Goal: Use online tool/utility: Utilize a website feature to perform a specific function

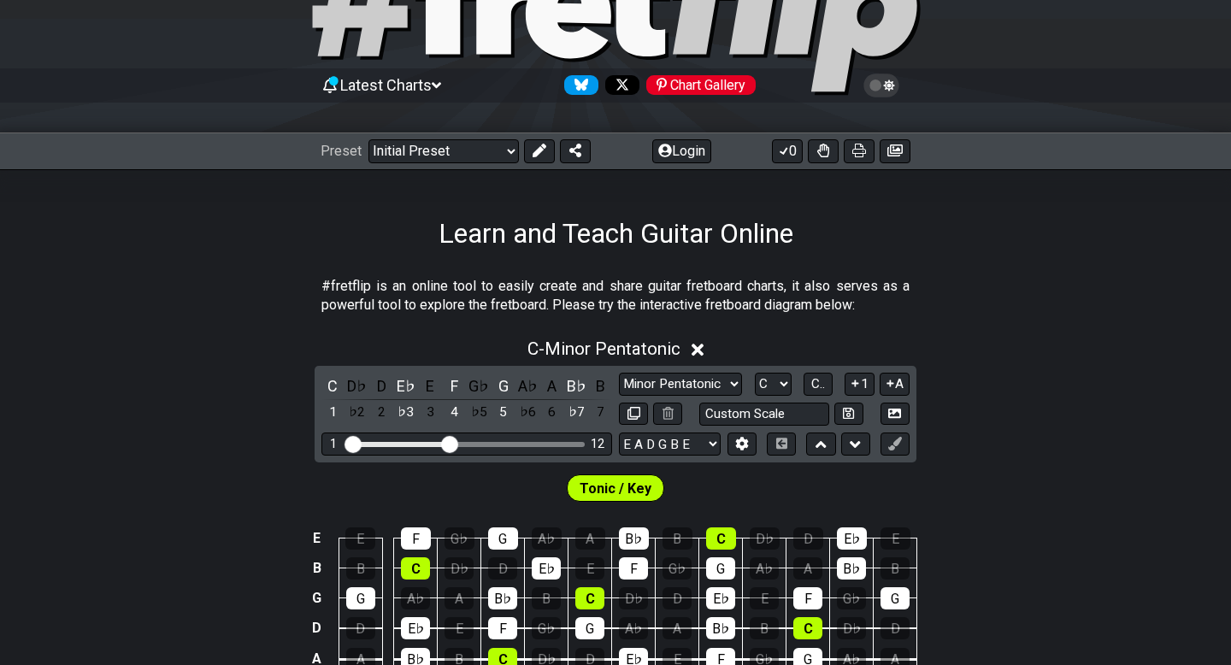
scroll to position [156, 0]
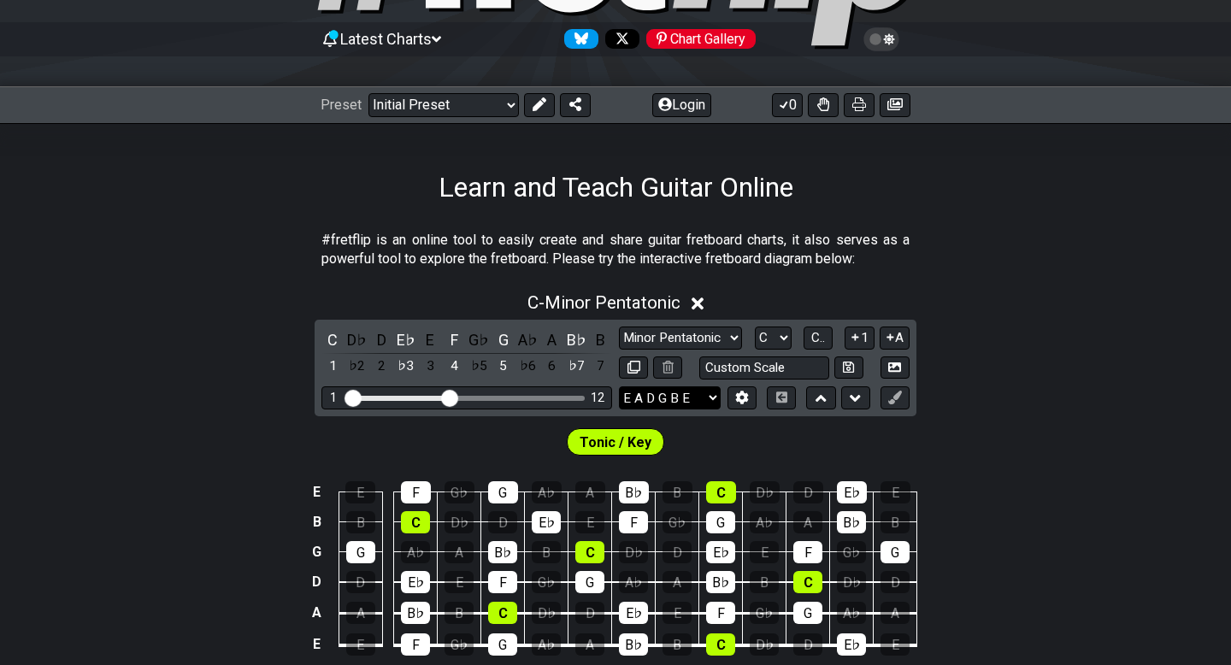
click at [704, 397] on select "E A D G B E E A D G B E E A D G B E B E A D F♯ B A D G C E A D A D G B E E♭ A♭ …" at bounding box center [670, 397] width 102 height 23
click at [751, 399] on button at bounding box center [741, 397] width 29 height 23
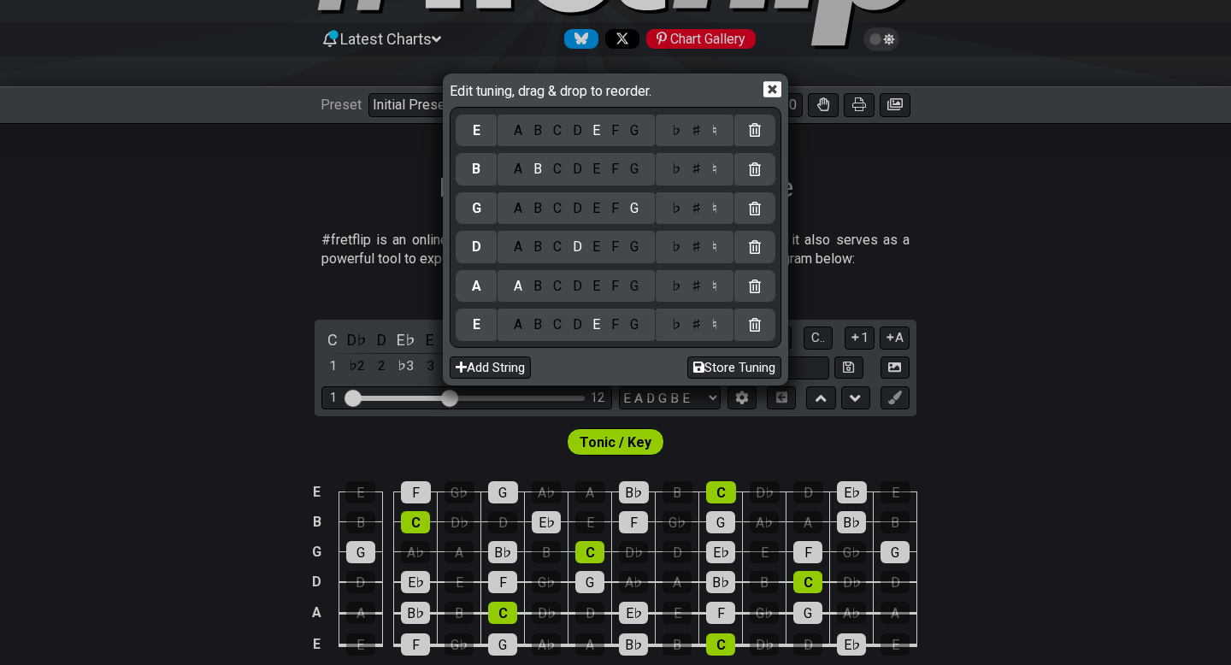
click at [557, 136] on div "C" at bounding box center [557, 130] width 20 height 19
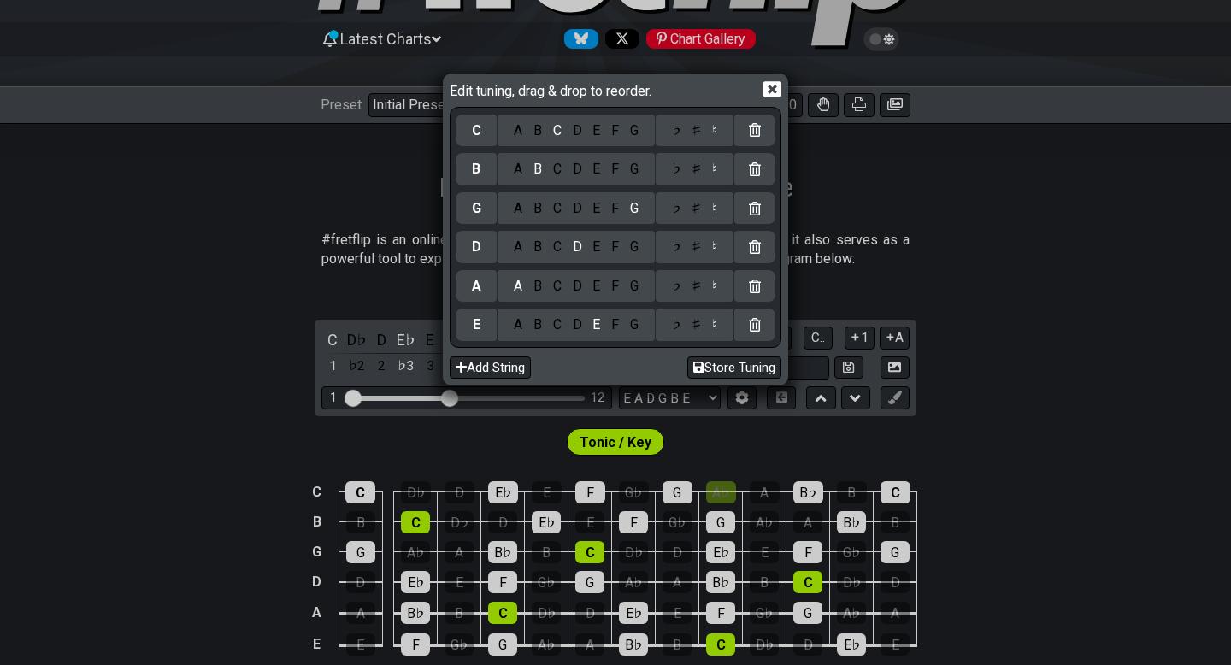
click at [691, 133] on div "♯" at bounding box center [696, 130] width 21 height 19
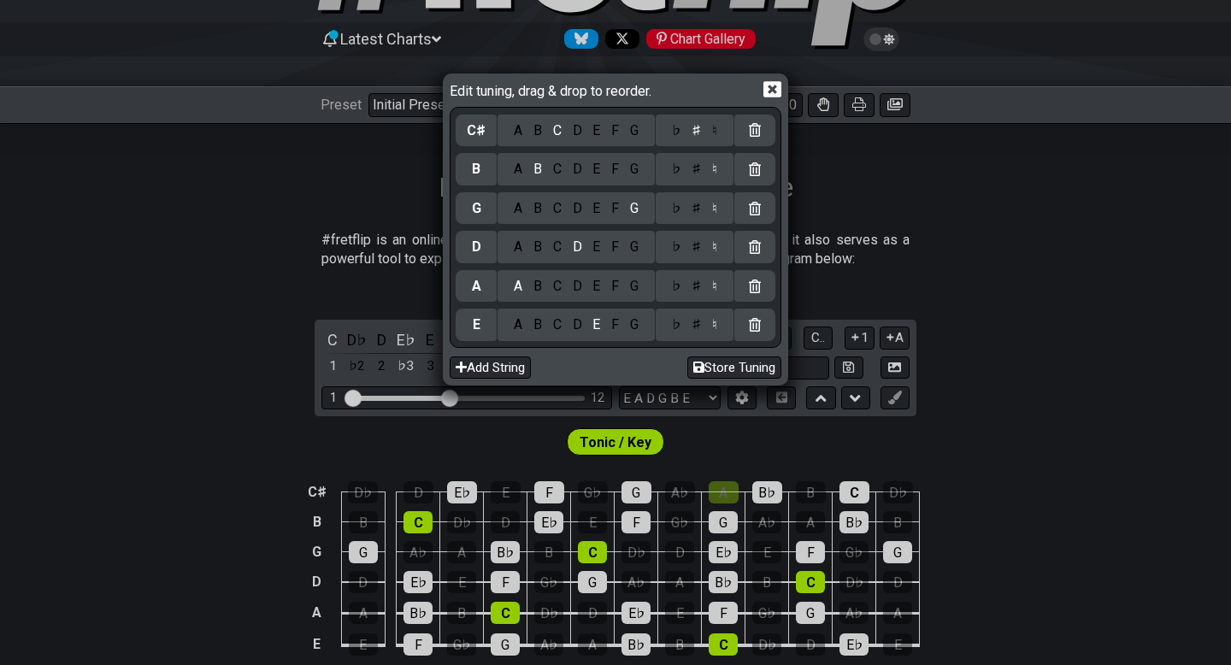
click at [636, 176] on div "G" at bounding box center [634, 169] width 20 height 19
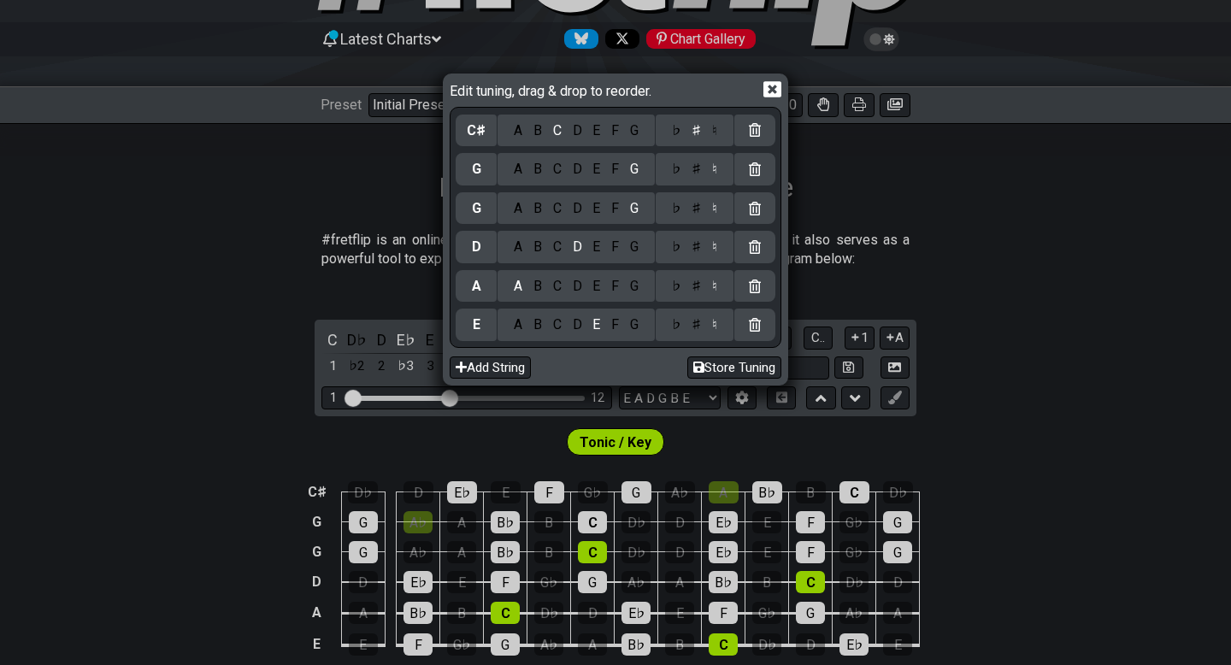
click at [691, 171] on div "♯" at bounding box center [696, 169] width 21 height 19
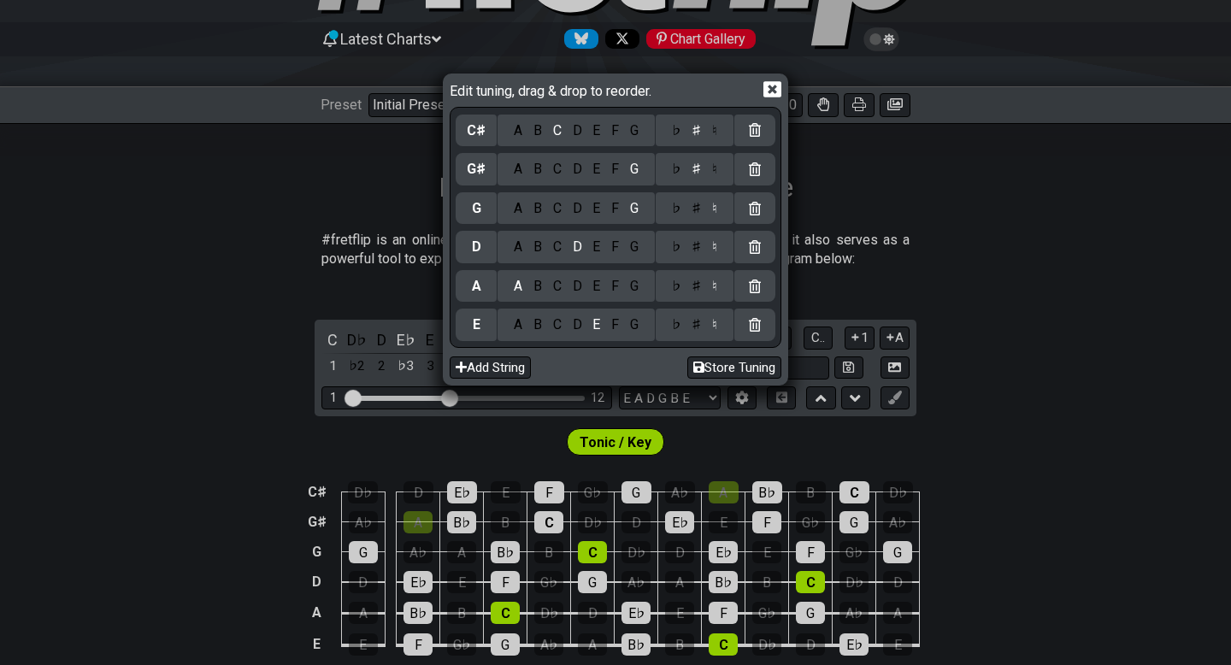
click at [590, 209] on div "E" at bounding box center [596, 208] width 19 height 19
click at [538, 246] on div "B" at bounding box center [538, 247] width 20 height 19
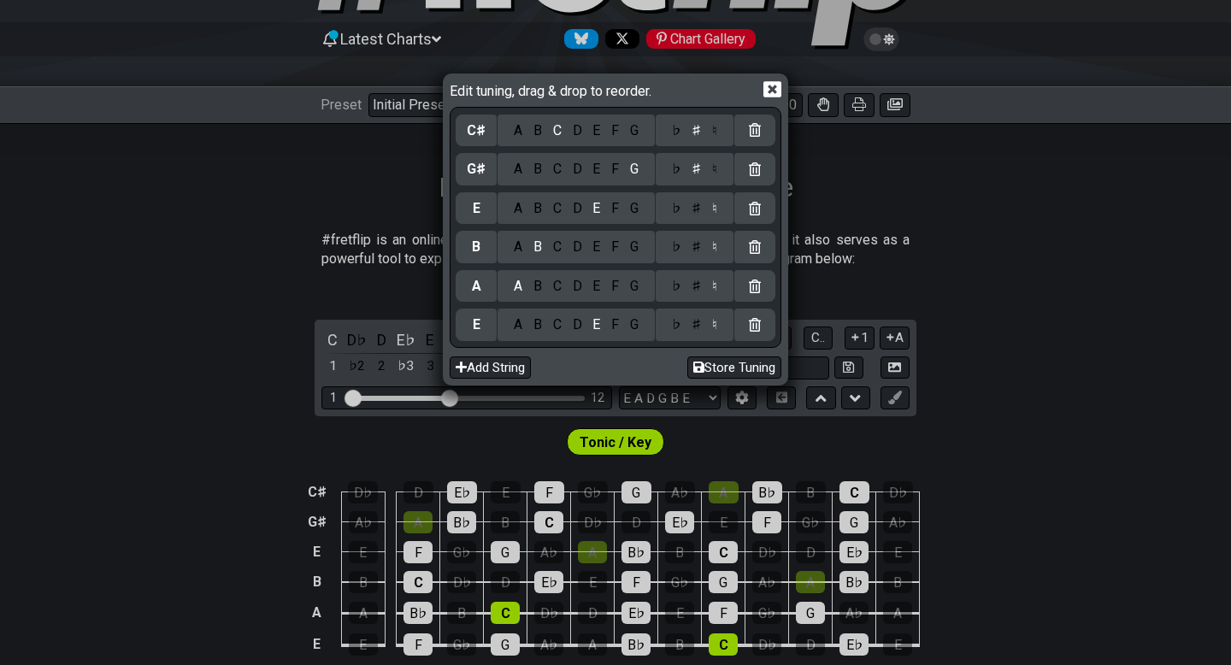
click at [606, 285] on div "F" at bounding box center [615, 286] width 19 height 19
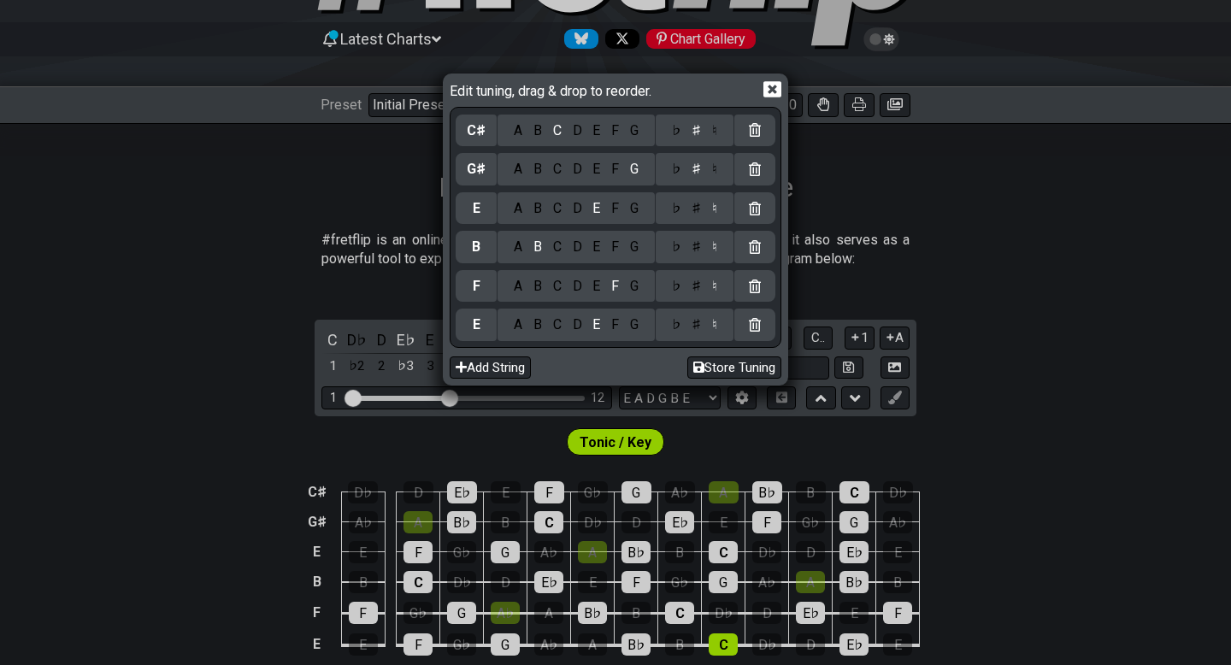
click at [686, 290] on div "♯" at bounding box center [696, 286] width 21 height 19
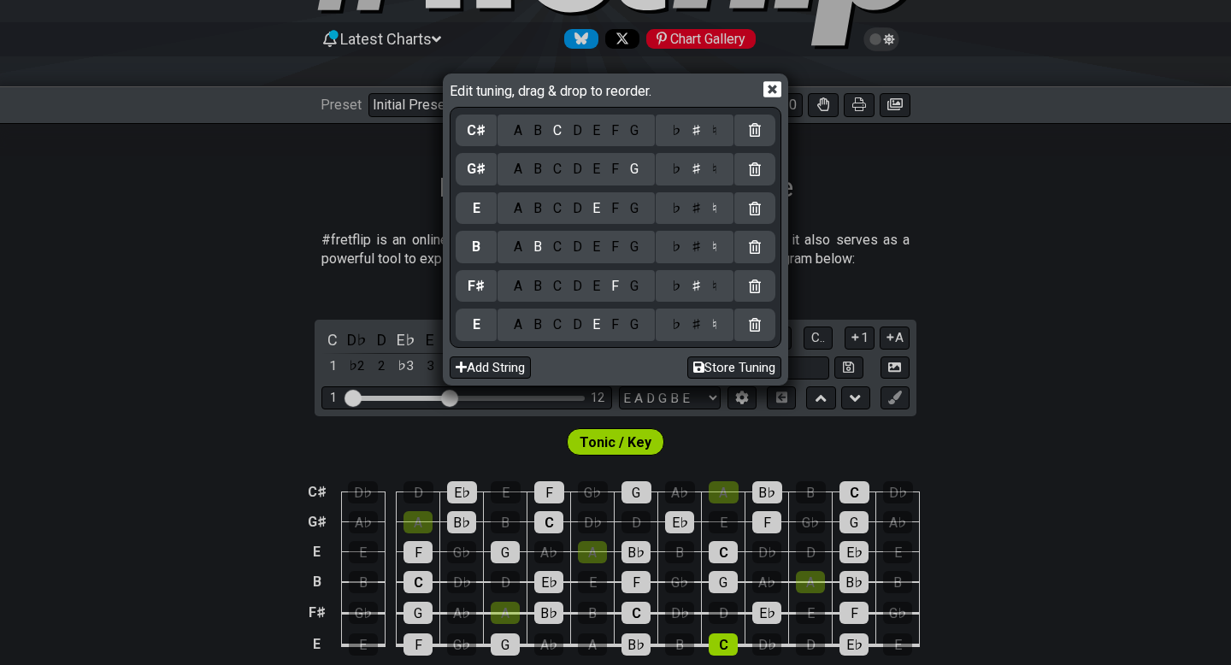
click at [539, 325] on div "B" at bounding box center [538, 324] width 20 height 19
click at [512, 359] on button "Add String" at bounding box center [490, 367] width 81 height 23
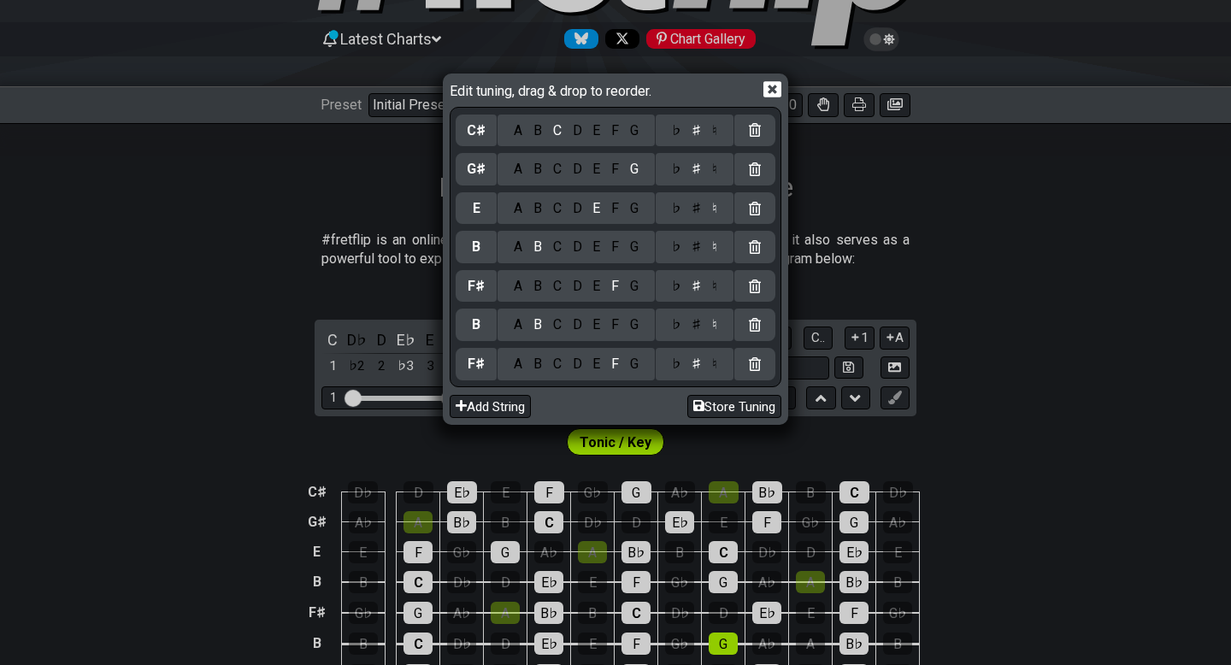
click at [774, 96] on icon at bounding box center [772, 89] width 18 height 16
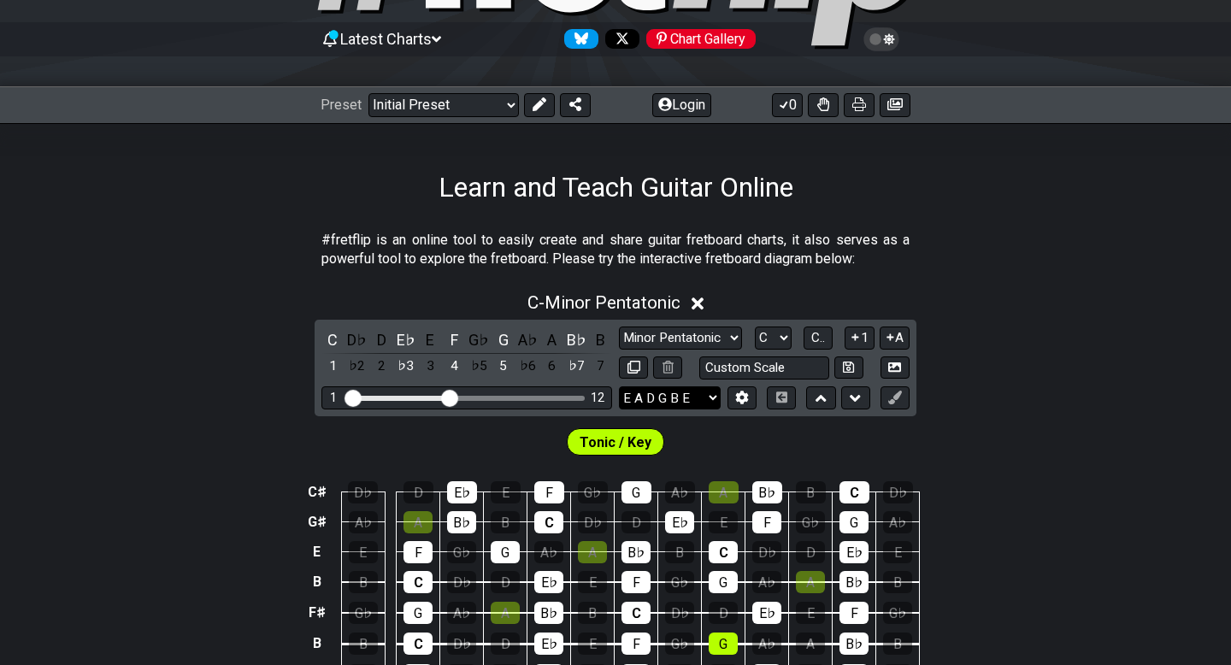
click at [719, 389] on select "E A D G B E E A D G B E E A D G B E B E A D F♯ B A D G C E A D A D G B E E♭ A♭ …" at bounding box center [670, 397] width 102 height 23
click at [746, 404] on button at bounding box center [741, 397] width 29 height 23
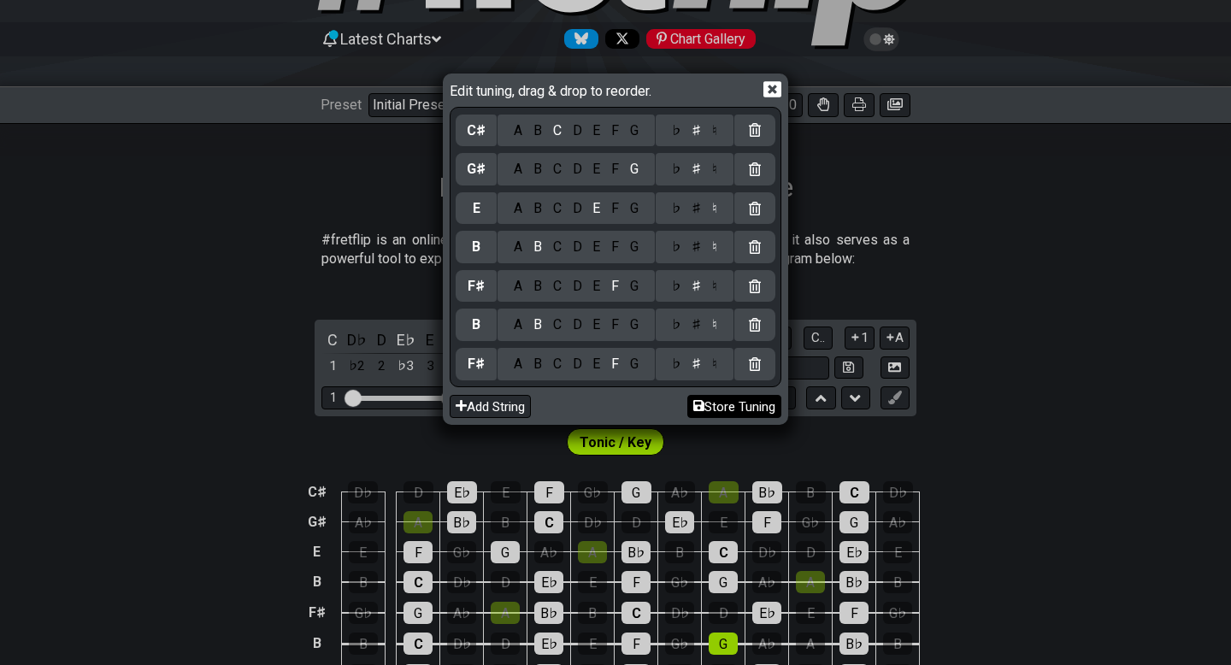
click at [733, 396] on button "Store Tuning" at bounding box center [734, 406] width 94 height 23
click at [768, 85] on icon at bounding box center [772, 89] width 18 height 16
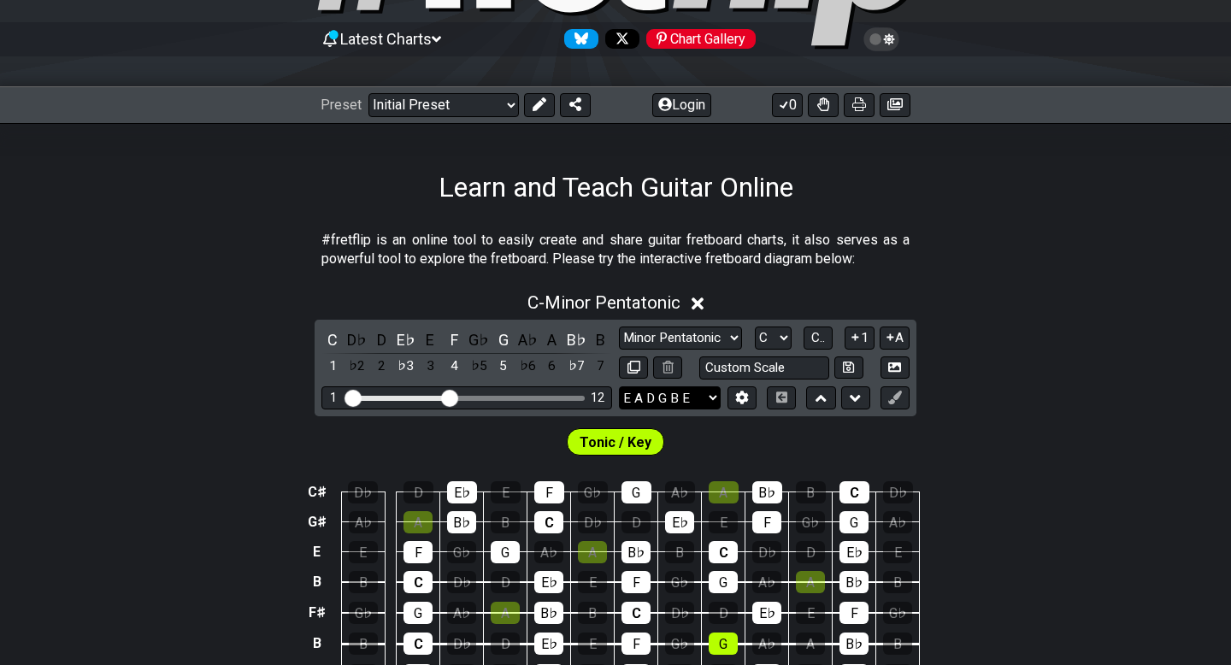
click at [711, 390] on select "E A D G B E F♯ B F♯ B E G♯ C♯ E A D G B E B E A D F♯ B A D G C E A D A D G B E …" at bounding box center [670, 397] width 102 height 23
select select "F# B F# B E G# C#"
click at [619, 386] on select "E A D G B E F♯ B F♯ B E G♯ C♯ E A D G B E B E A D F♯ B A D G C E A D A D G B E …" at bounding box center [670, 397] width 102 height 23
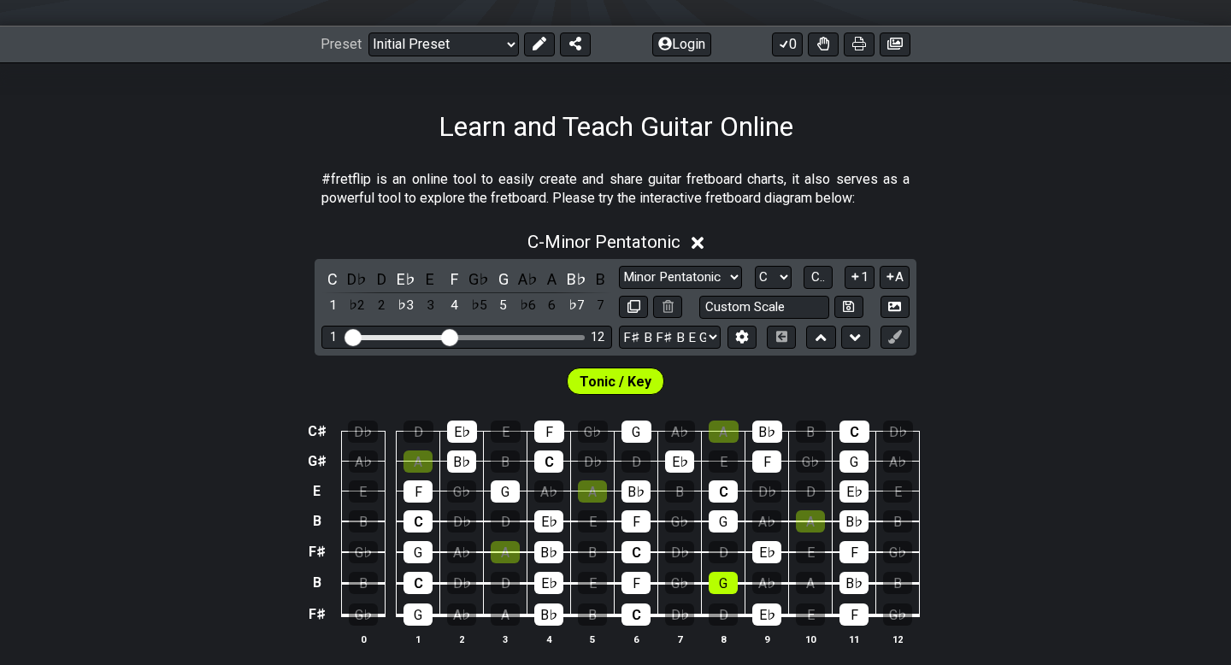
scroll to position [220, 0]
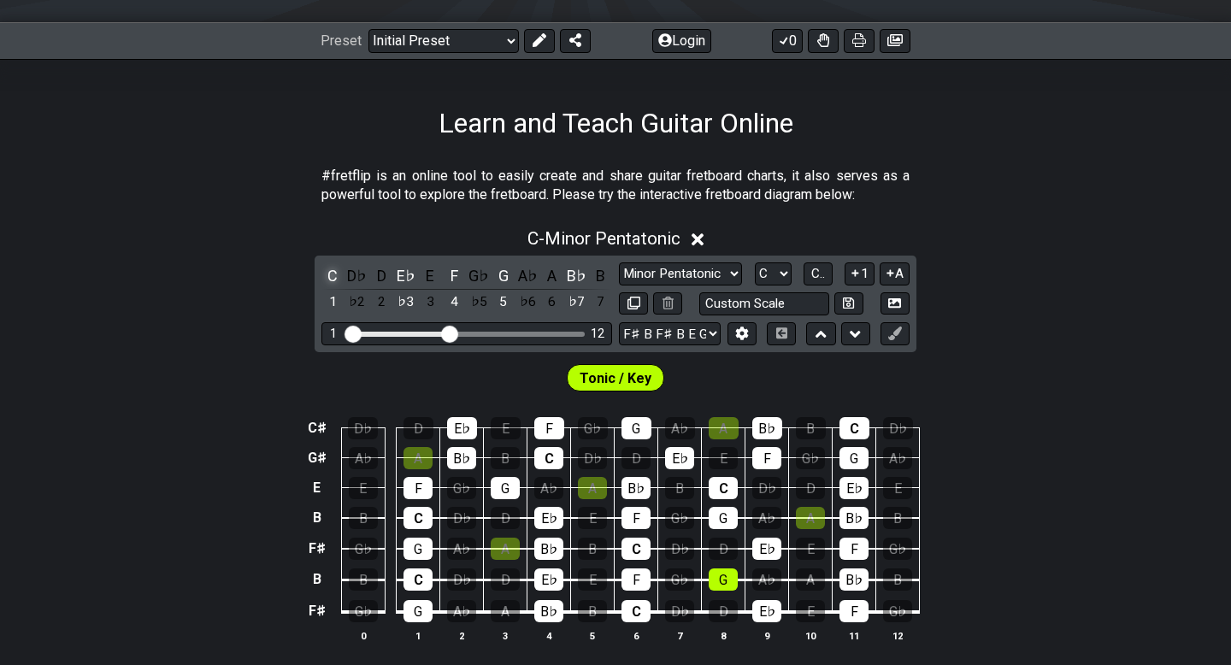
click at [338, 270] on div "C" at bounding box center [332, 275] width 22 height 23
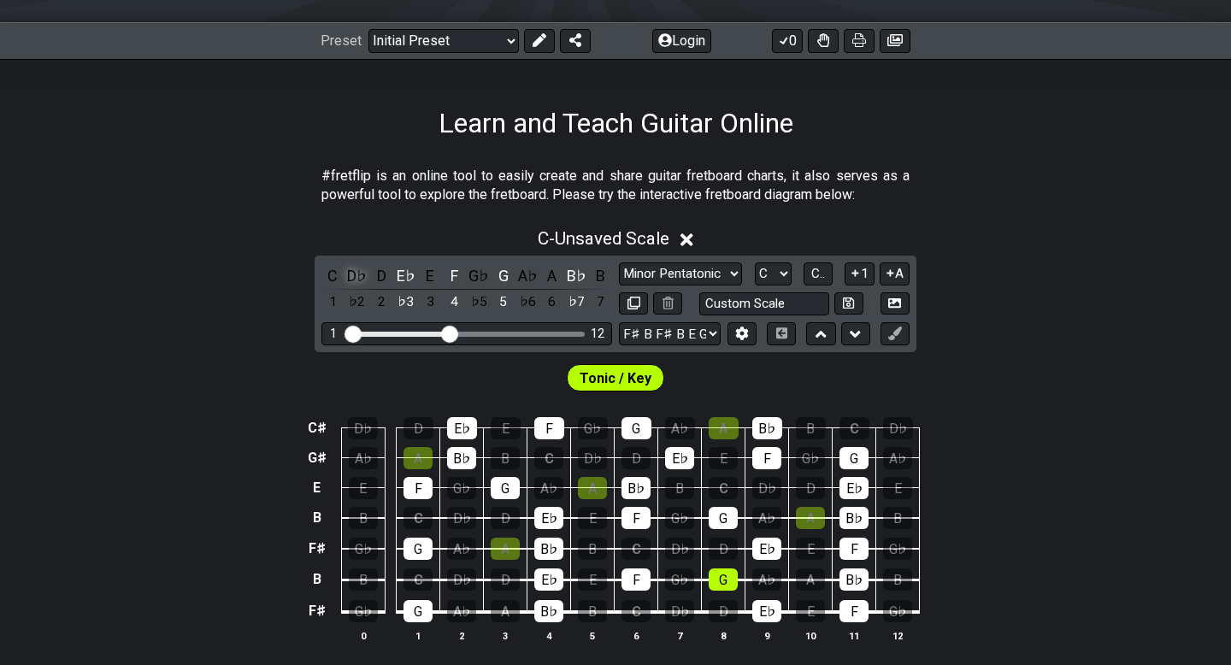
click at [356, 276] on div "D♭" at bounding box center [357, 275] width 22 height 23
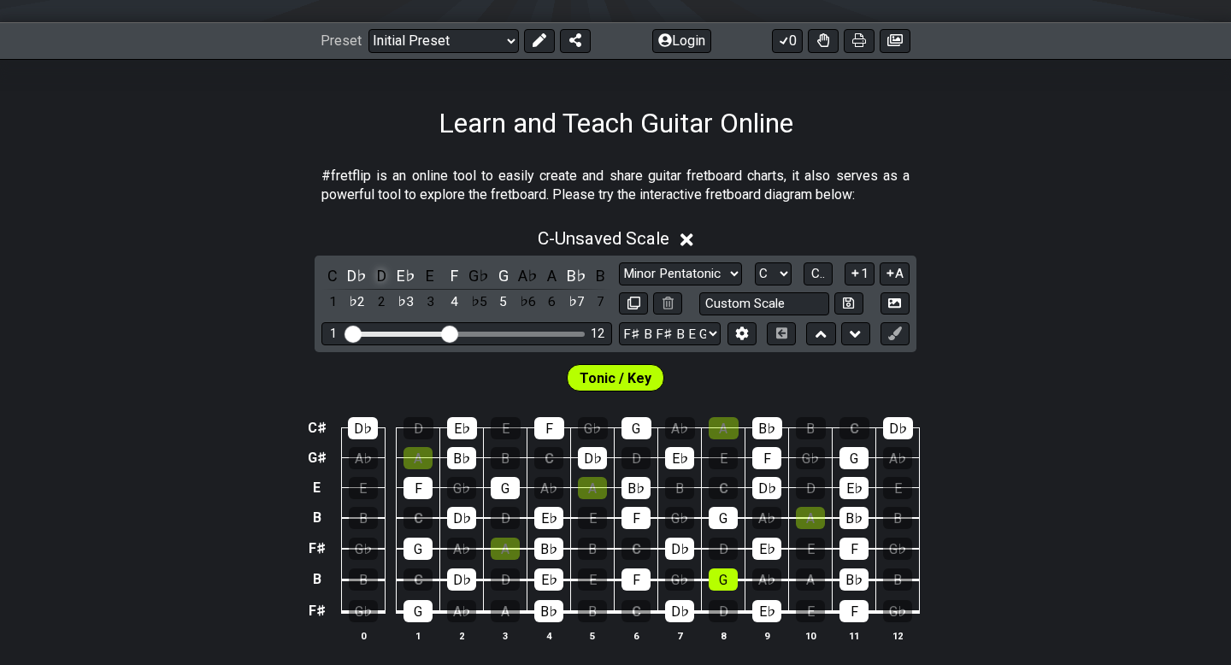
click at [385, 279] on div "D" at bounding box center [381, 275] width 22 height 23
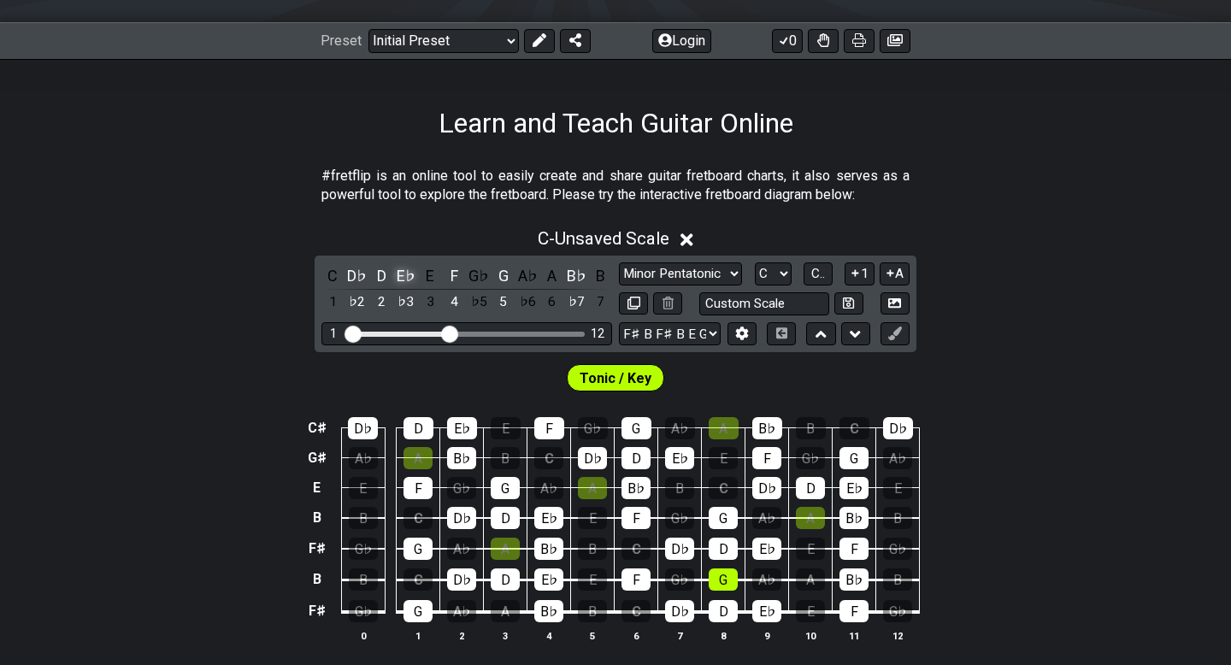
click at [409, 278] on div "E♭" at bounding box center [406, 275] width 22 height 23
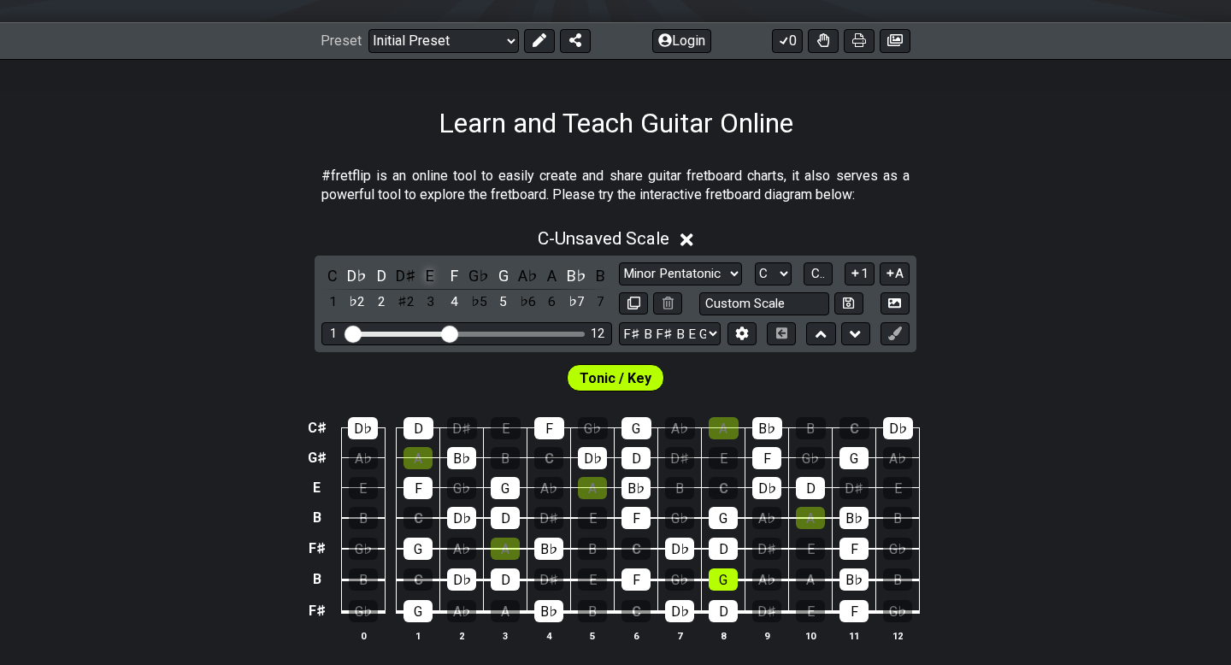
click at [427, 278] on div "E" at bounding box center [430, 275] width 22 height 23
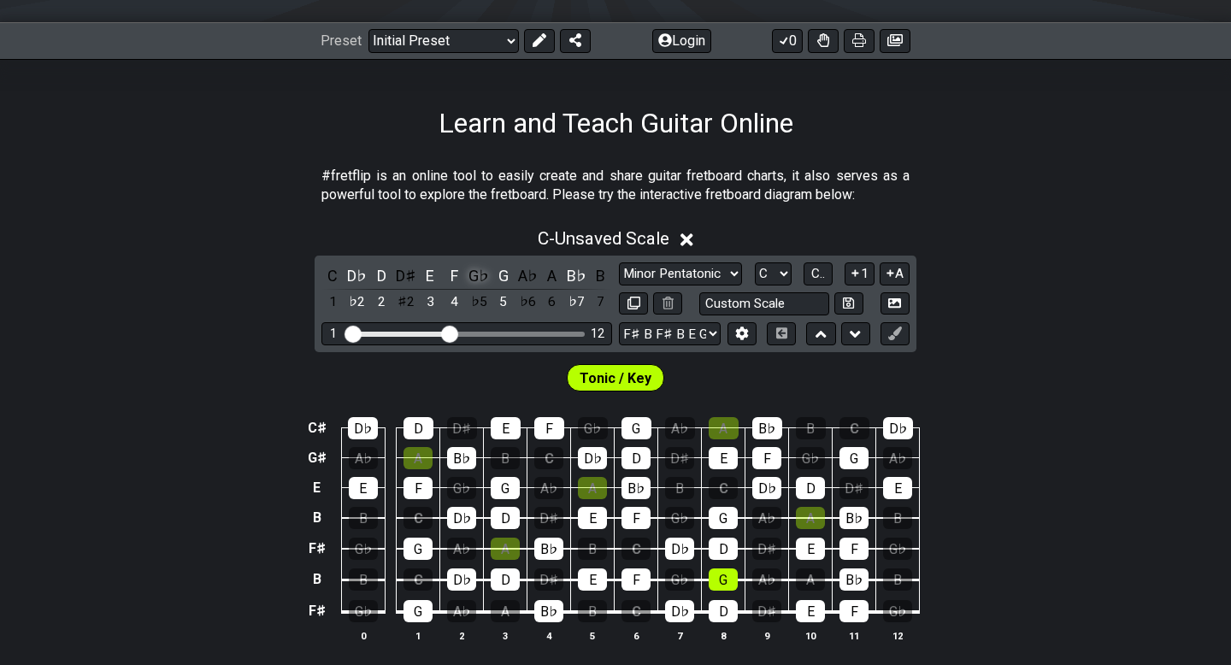
click at [472, 275] on div "G♭" at bounding box center [478, 275] width 22 height 23
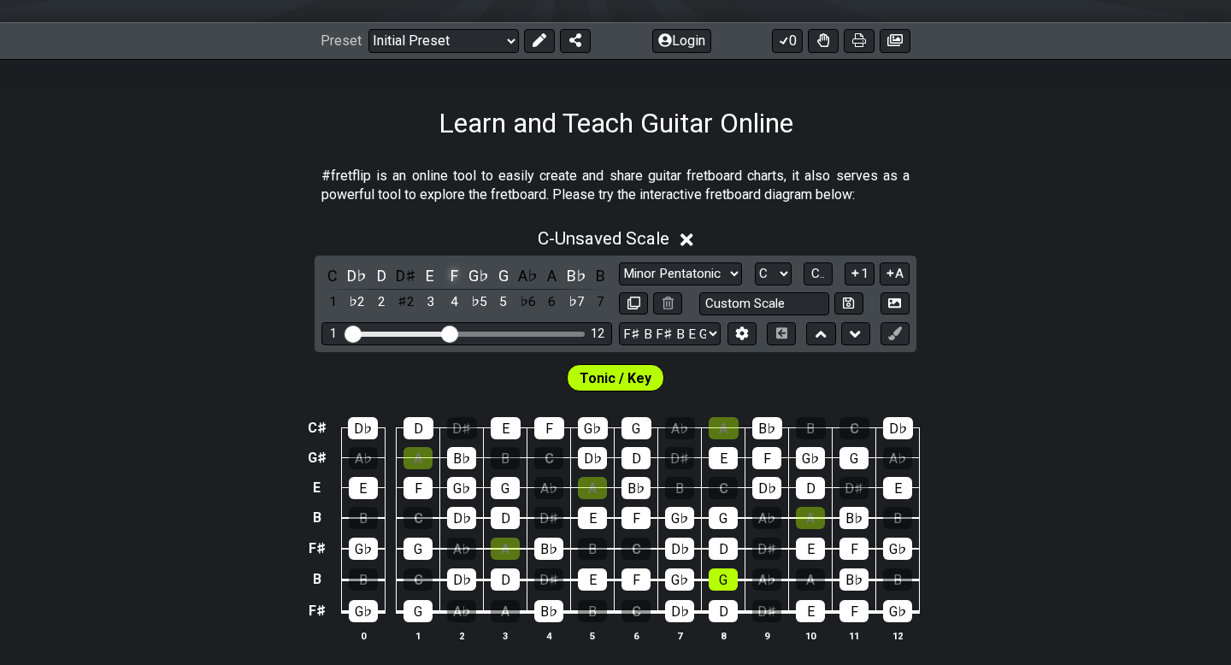
click at [455, 273] on div "F" at bounding box center [455, 275] width 22 height 23
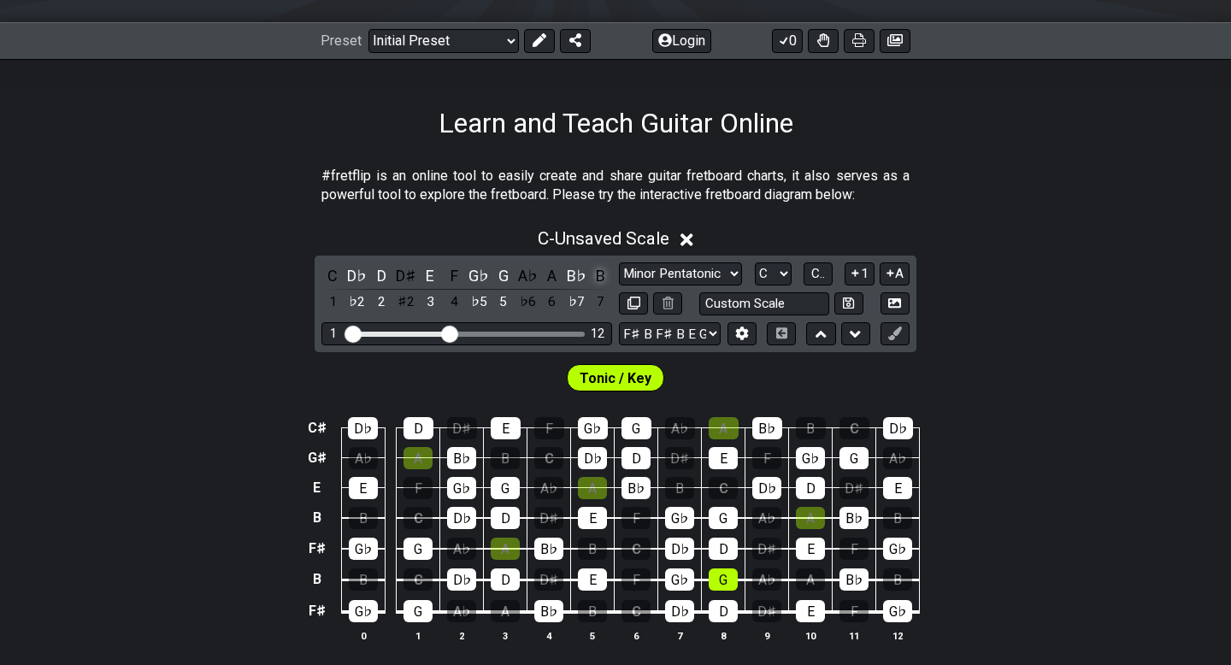
click at [601, 278] on div "B" at bounding box center [601, 275] width 22 height 23
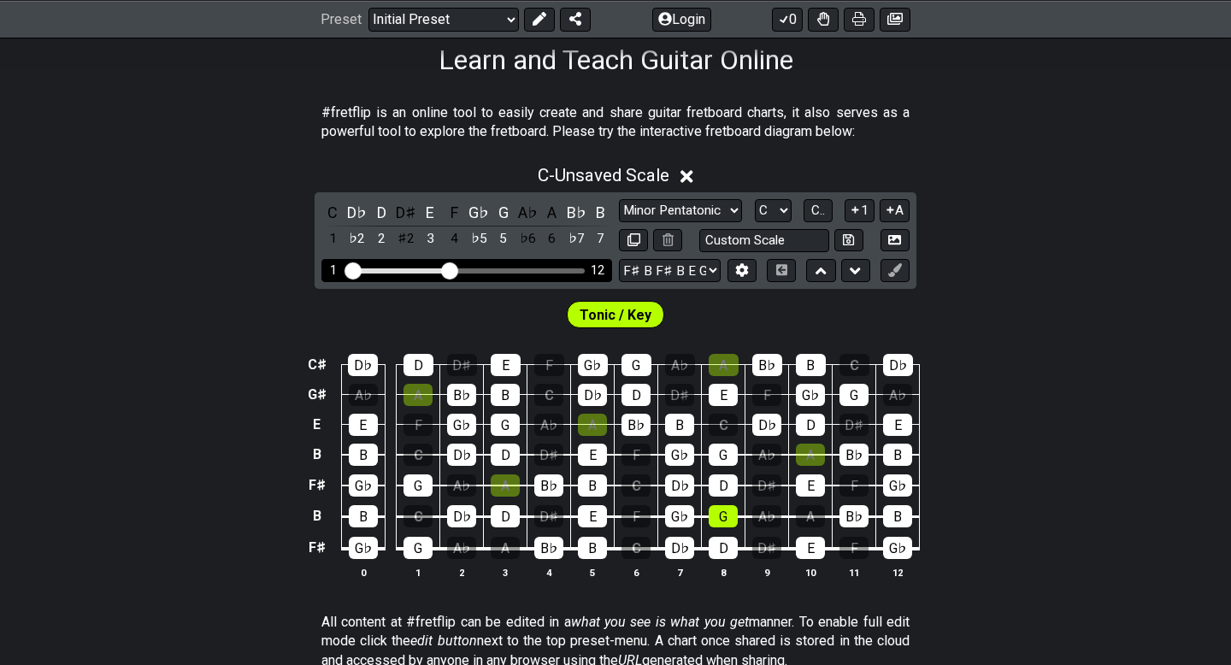
scroll to position [291, 0]
